Goal: Find specific page/section: Find specific page/section

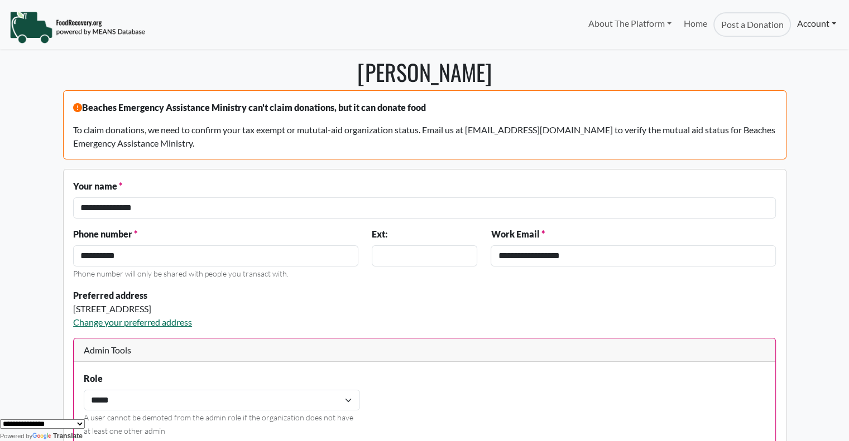
click at [814, 21] on link "Account" at bounding box center [816, 23] width 51 height 22
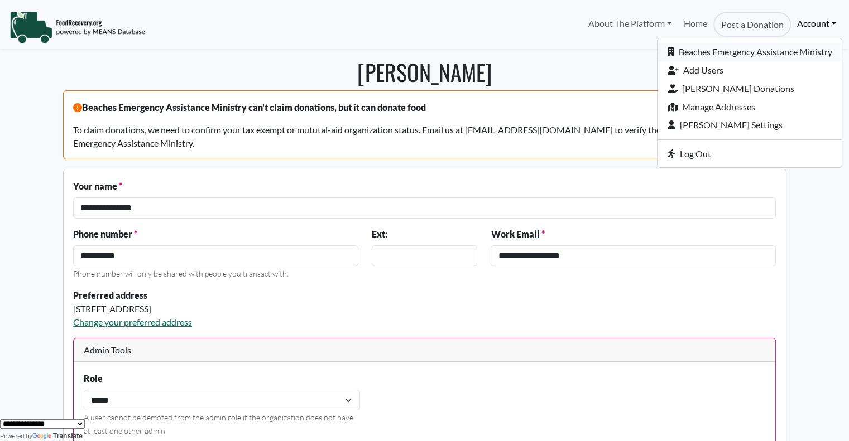
click at [791, 51] on link "Beaches Emergency Assistance Ministry" at bounding box center [749, 52] width 184 height 18
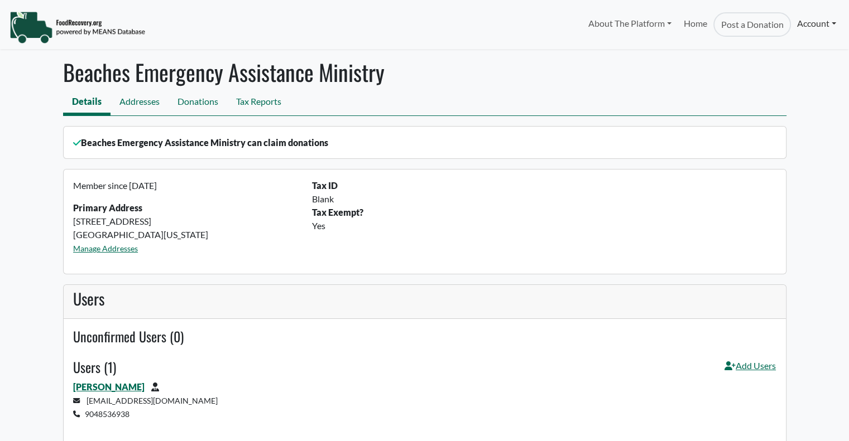
select select "Language Translate Widget"
click at [128, 100] on link "Addresses" at bounding box center [139, 102] width 58 height 25
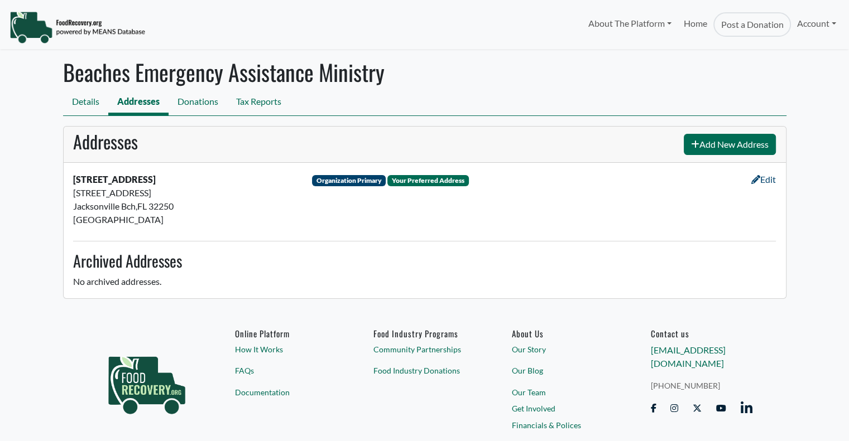
select select "Language Translate Widget"
click at [259, 104] on link "Tax Reports" at bounding box center [258, 102] width 63 height 25
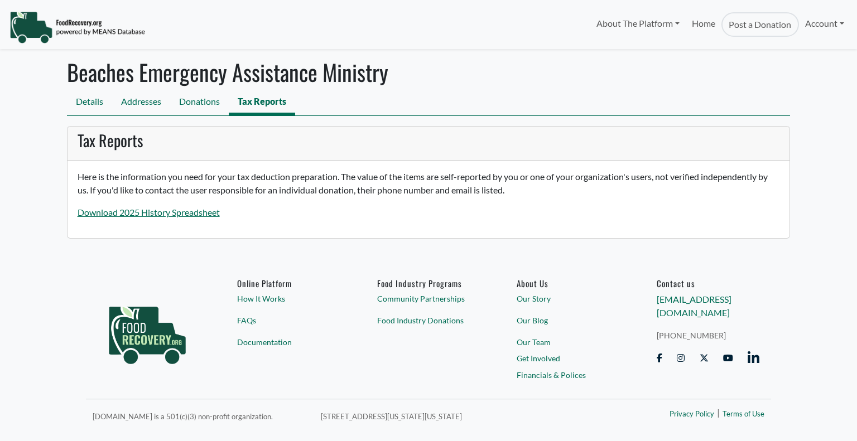
select select "Language Translate Widget"
click at [199, 99] on link "Donations" at bounding box center [199, 102] width 59 height 25
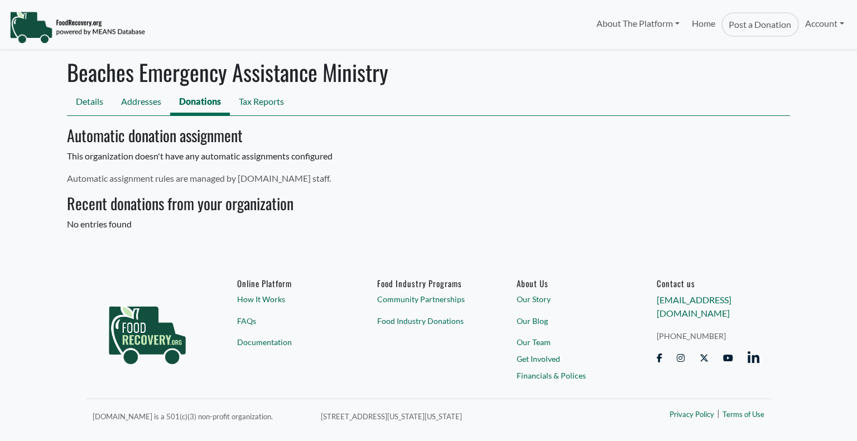
select select "Language Translate Widget"
